Goal: Find specific page/section: Find specific page/section

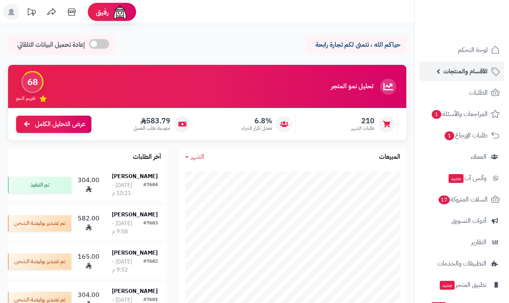
click at [453, 68] on span "الأقسام والمنتجات" at bounding box center [465, 71] width 44 height 11
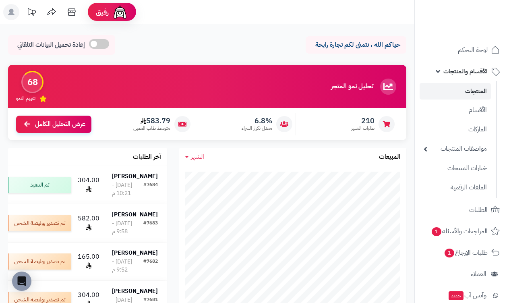
click at [472, 90] on link "المنتجات" at bounding box center [454, 91] width 71 height 16
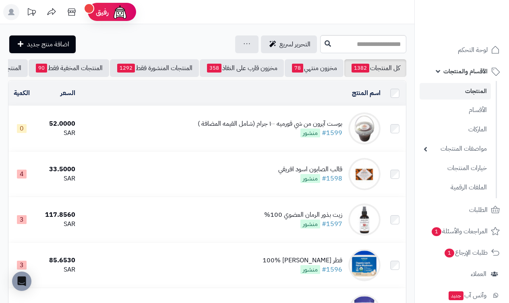
click at [469, 91] on link "المنتجات" at bounding box center [454, 91] width 71 height 16
click at [392, 46] on input "text" at bounding box center [363, 44] width 86 height 18
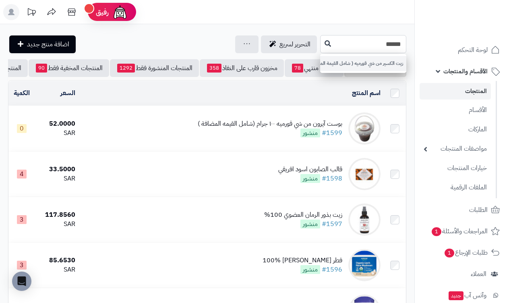
type input "******"
click at [392, 59] on link "زيت الكسير من شي قورميه ( شامل القيمة المضافة )" at bounding box center [363, 63] width 86 height 15
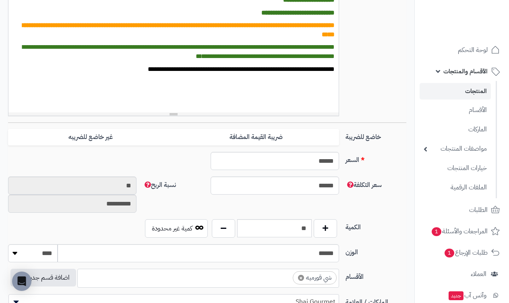
scroll to position [298, 0]
